Goal: Check status: Check status

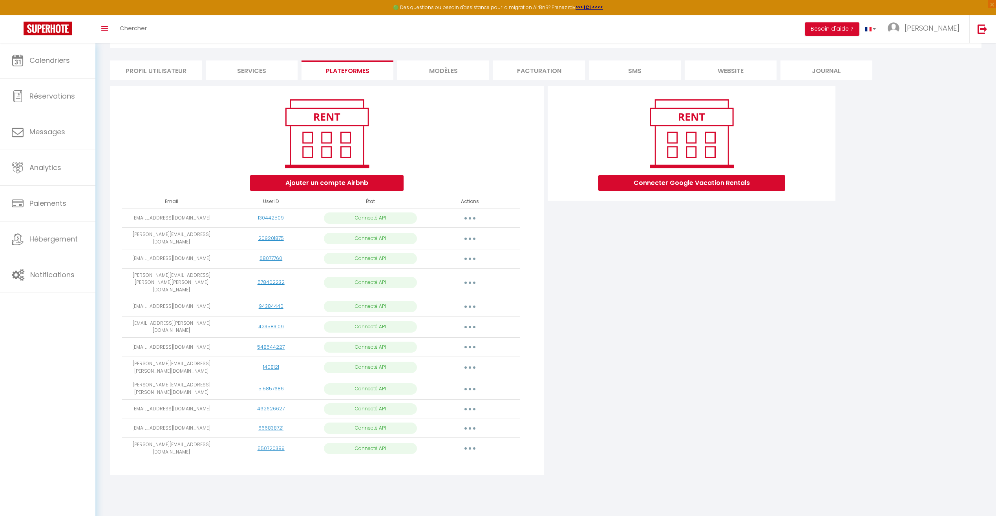
scroll to position [43, 0]
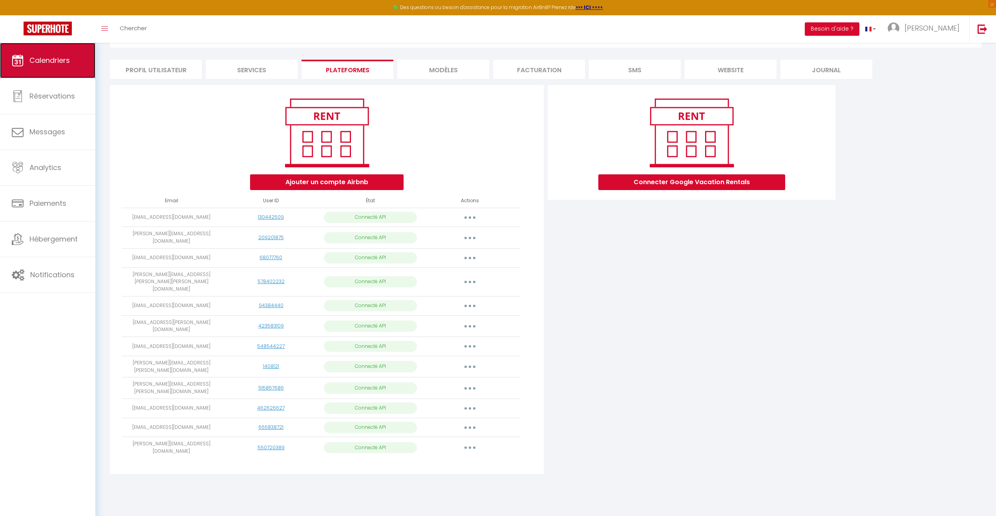
click at [80, 66] on link "Calendriers" at bounding box center [47, 60] width 95 height 35
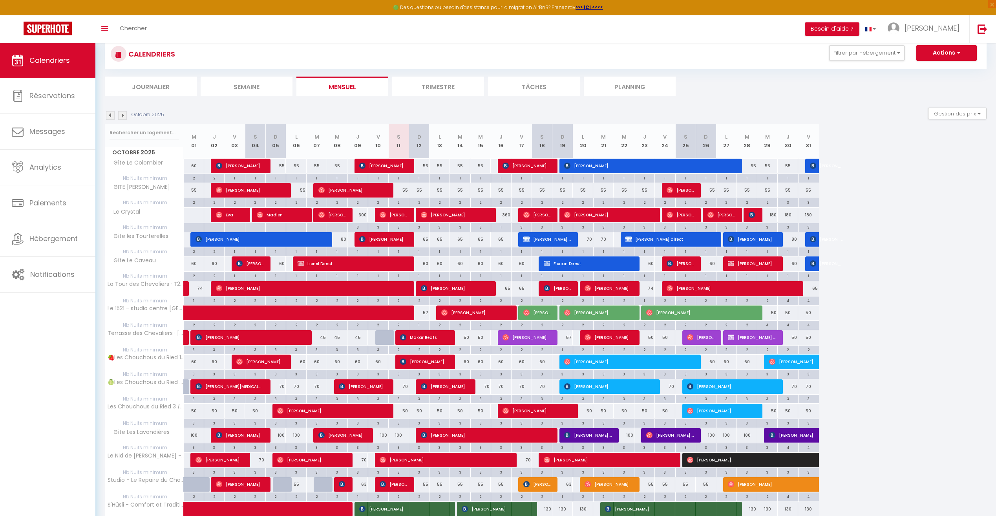
scroll to position [39, 0]
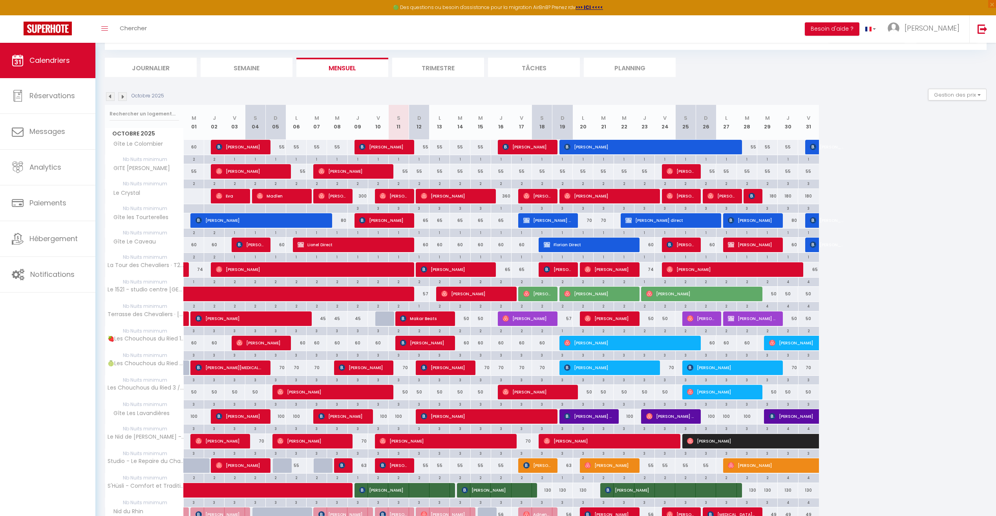
click at [124, 99] on img at bounding box center [122, 96] width 9 height 9
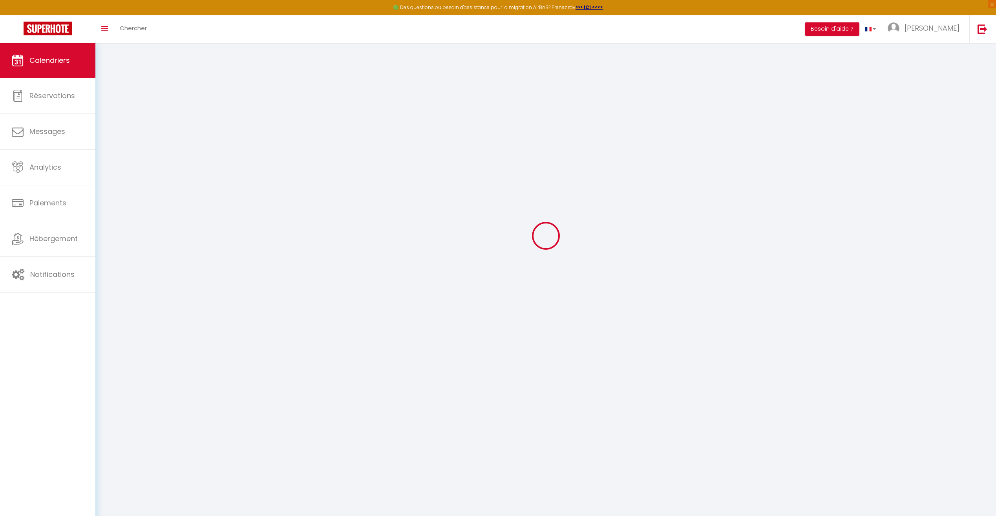
select select
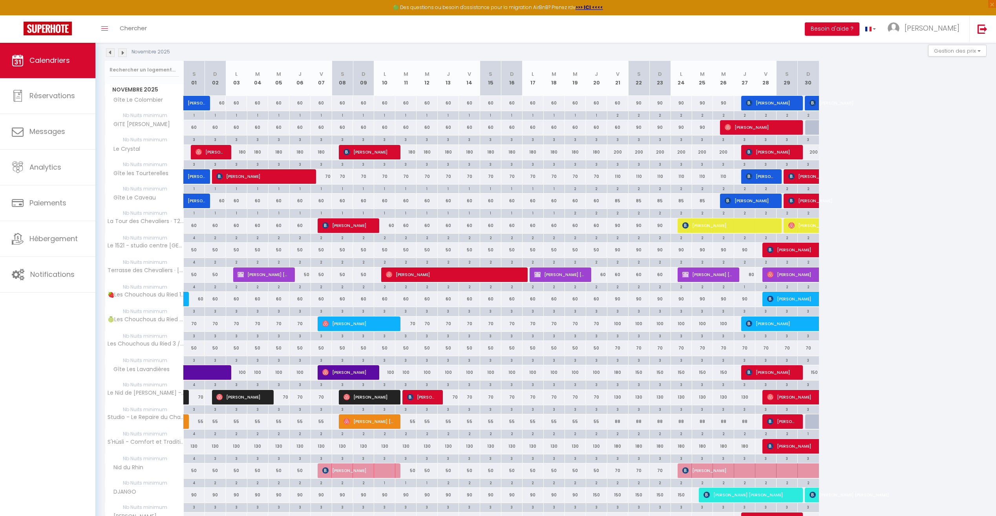
scroll to position [82, 0]
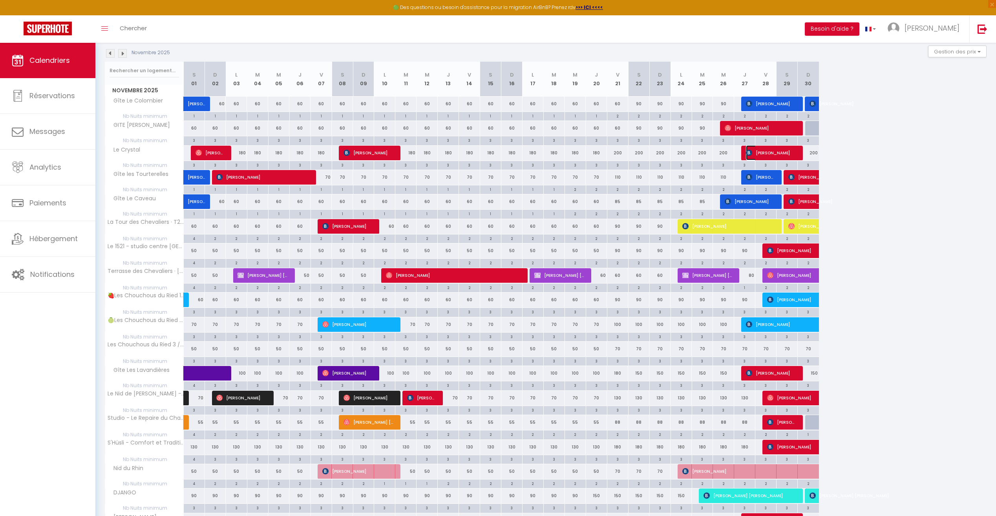
click at [765, 157] on span "[PERSON_NAME]" at bounding box center [770, 152] width 49 height 15
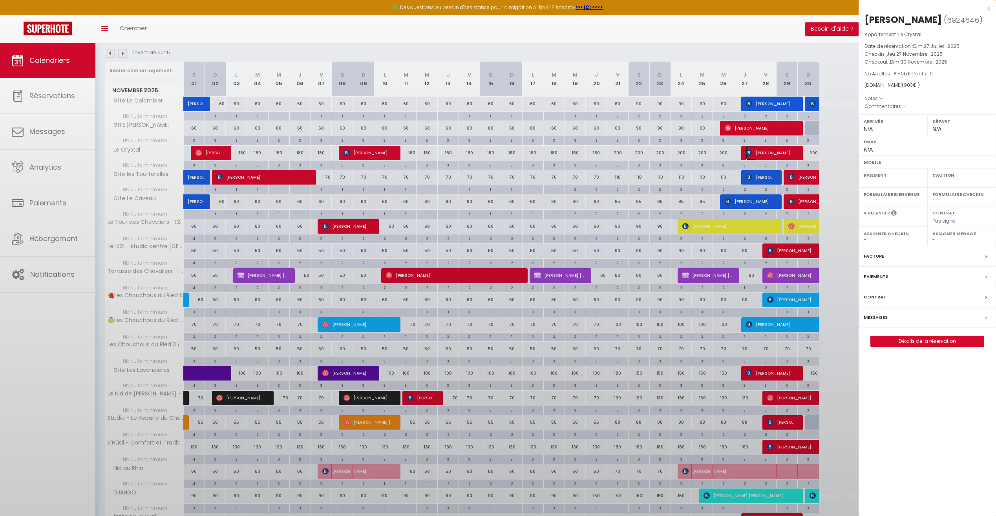
select select "OK"
select select "KO"
select select "0"
select select "1"
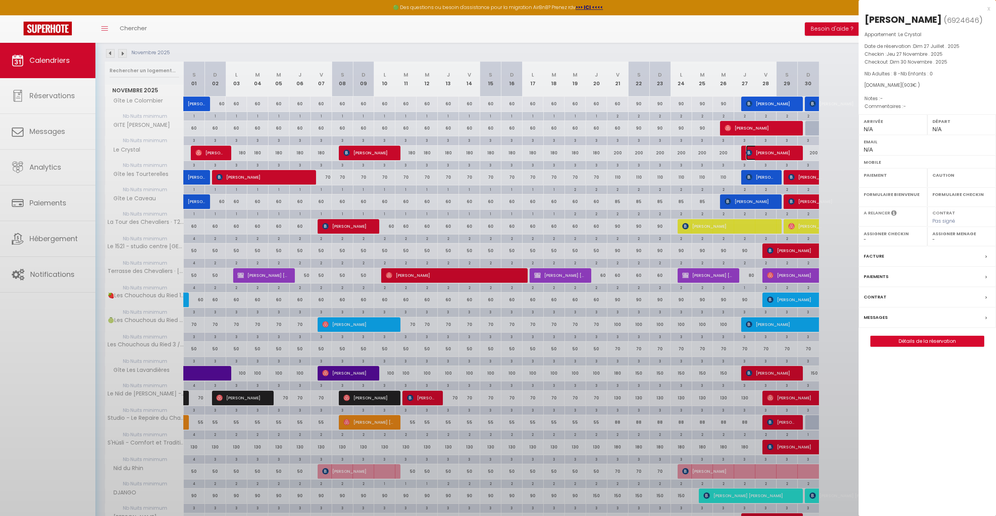
select select
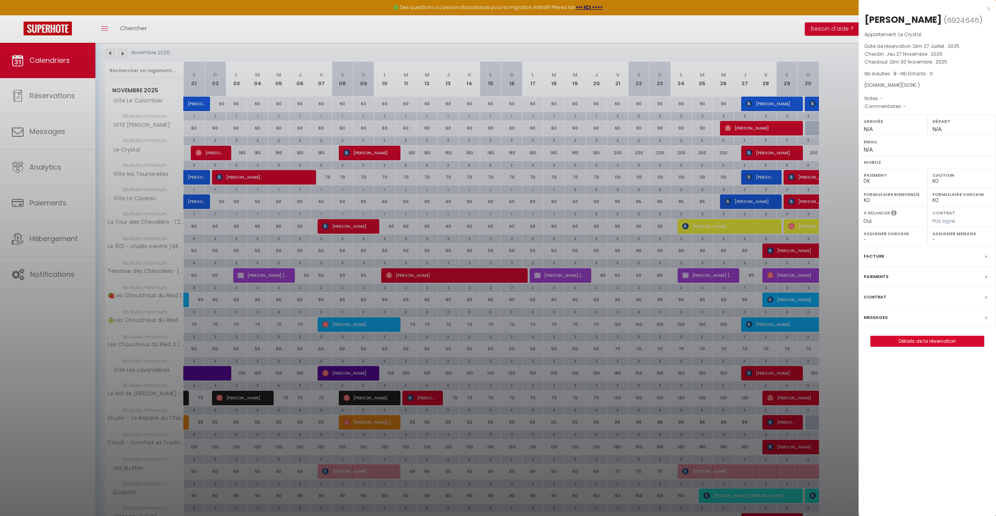
click at [351, 157] on div at bounding box center [498, 258] width 996 height 516
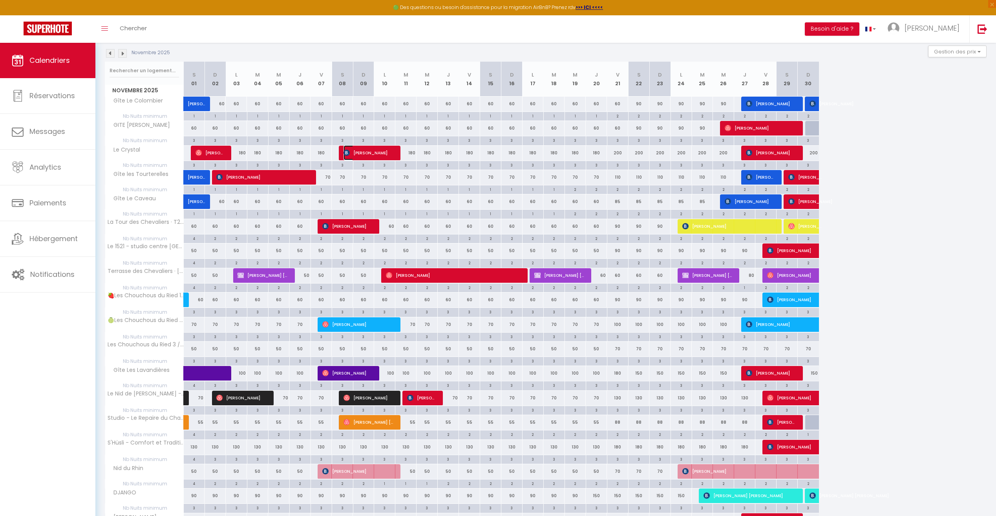
click at [360, 157] on span "[PERSON_NAME]" at bounding box center [367, 152] width 49 height 15
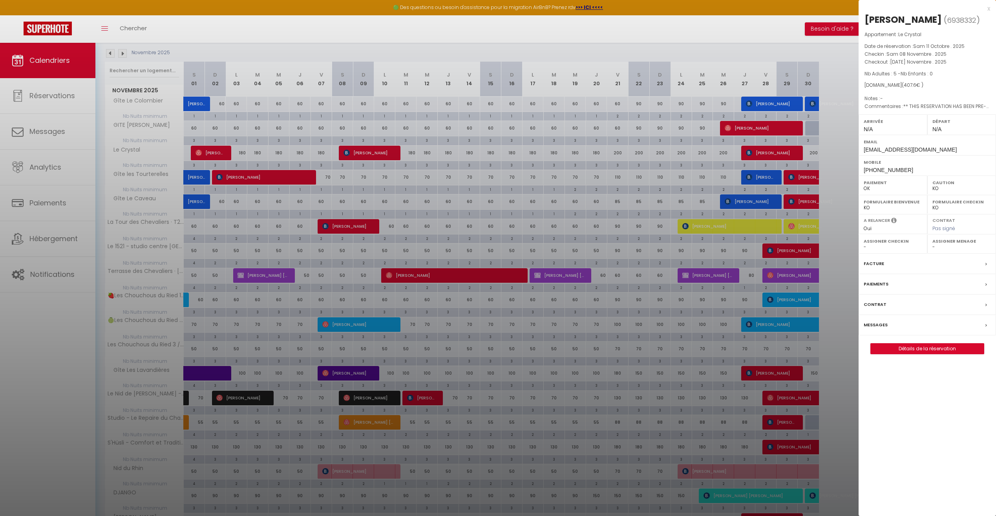
click at [988, 7] on div "x" at bounding box center [925, 8] width 132 height 9
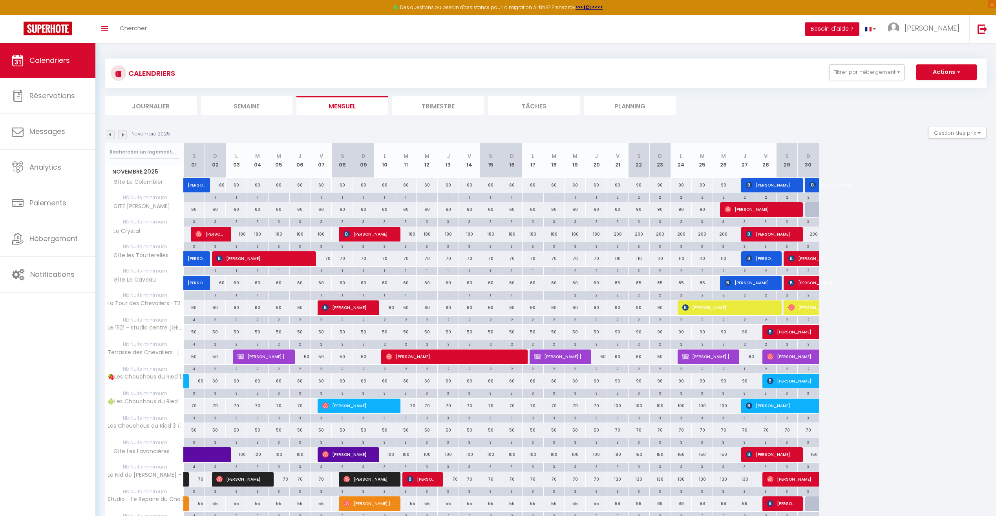
scroll to position [0, 0]
